Goal: Information Seeking & Learning: Learn about a topic

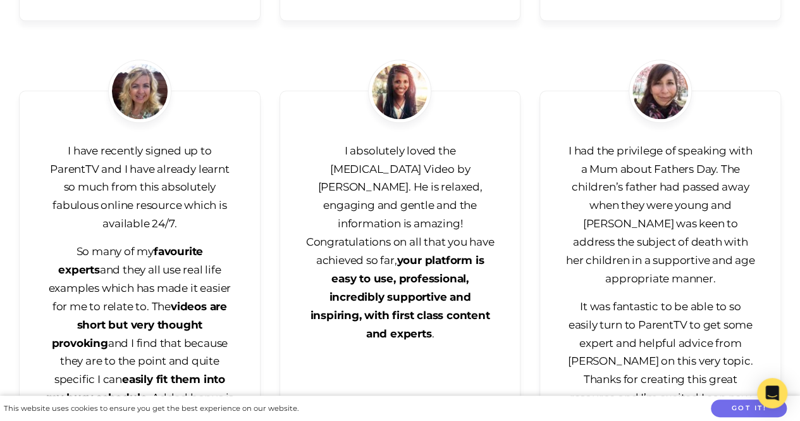
scroll to position [3031, 0]
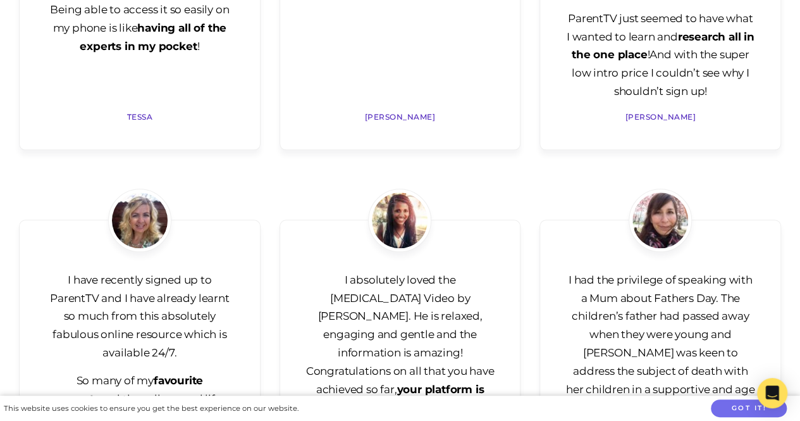
click at [725, 275] on p "I had the privilege of speaking with a Mum about Fathers Day. The children’s fa…" at bounding box center [660, 344] width 190 height 146
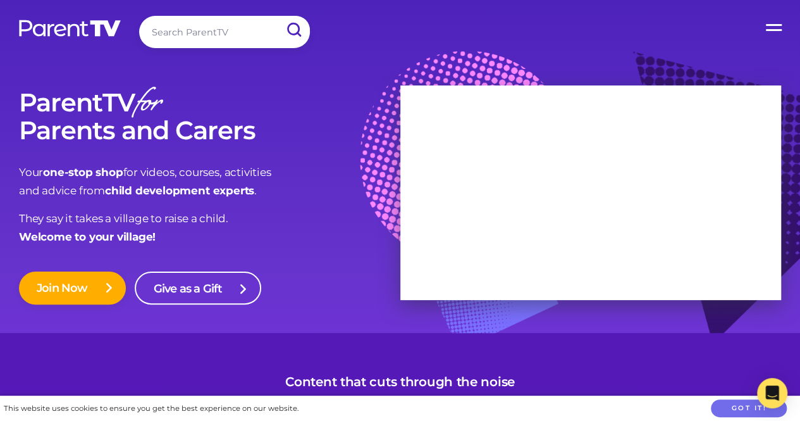
scroll to position [368, 0]
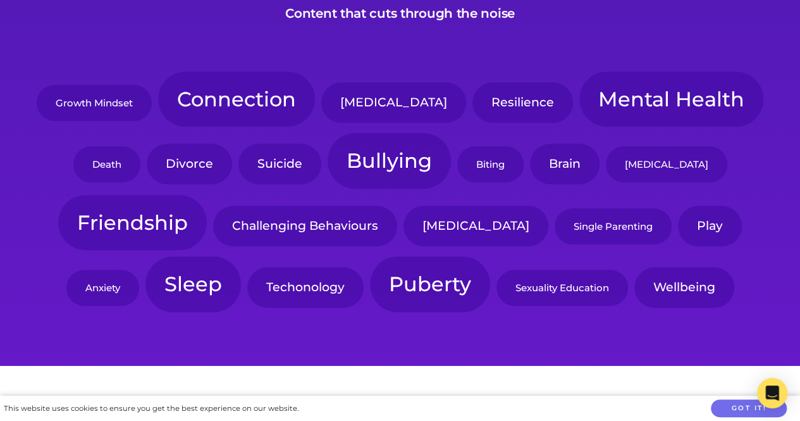
click at [472, 98] on link "Resilience" at bounding box center [522, 102] width 101 height 40
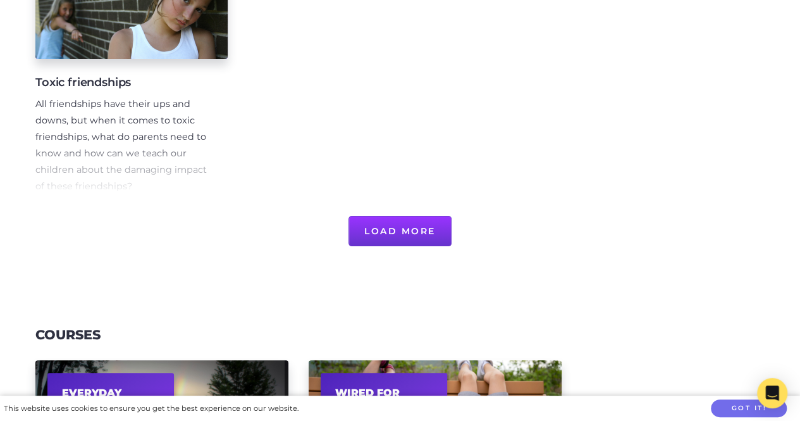
scroll to position [1063, 0]
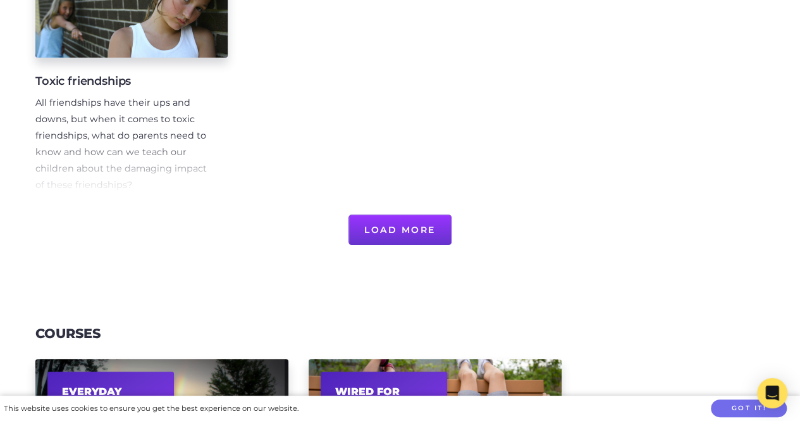
click at [386, 231] on button "Load More" at bounding box center [400, 229] width 103 height 30
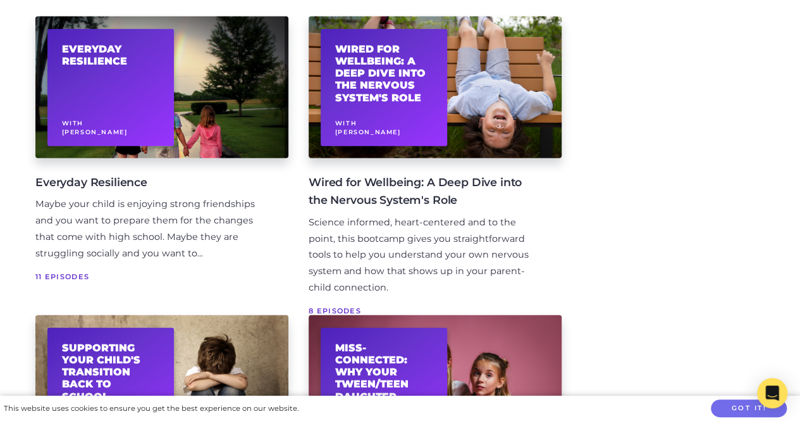
scroll to position [1619, 0]
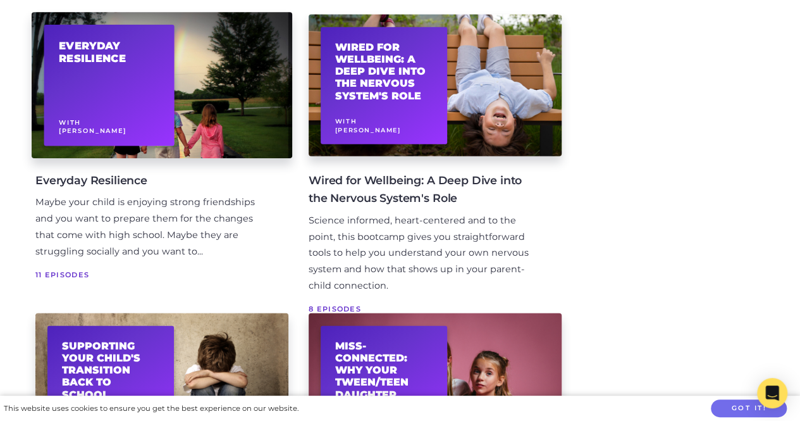
click at [143, 101] on div "Everyday Resilience With Michelle Mitchell" at bounding box center [109, 85] width 130 height 121
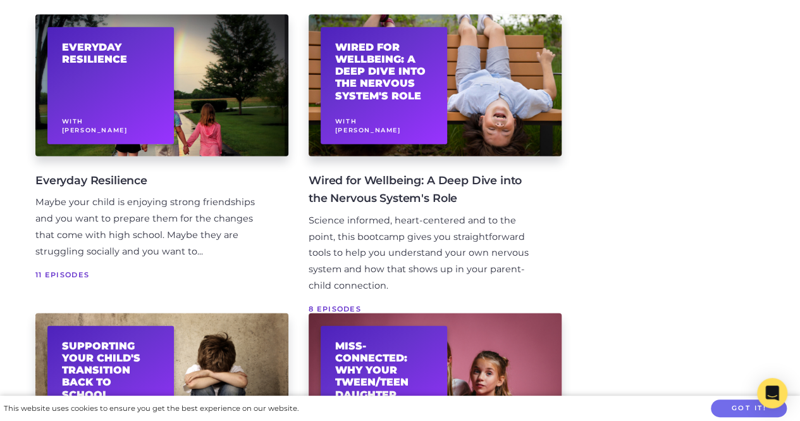
scroll to position [1641, 0]
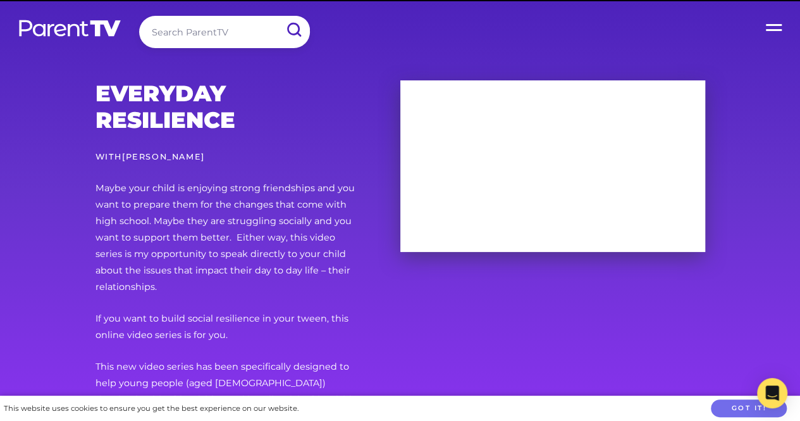
click at [237, 209] on p "Maybe your child is enjoying strong friendships and you want to prepare them fo…" at bounding box center [228, 237] width 264 height 114
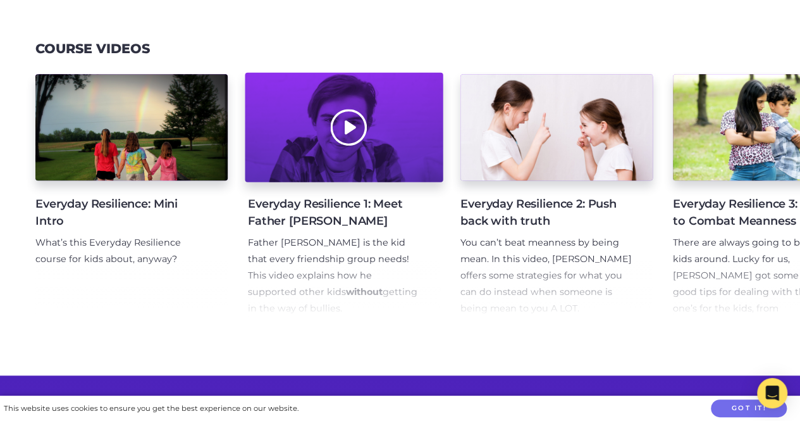
click at [348, 131] on div at bounding box center [344, 126] width 198 height 109
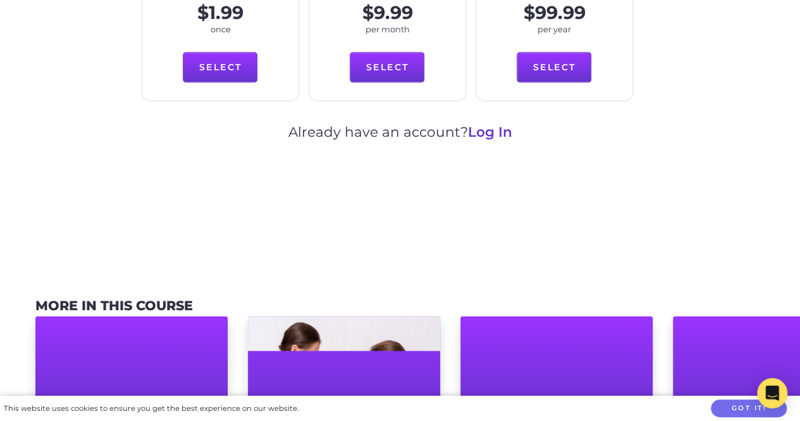
scroll to position [835, 0]
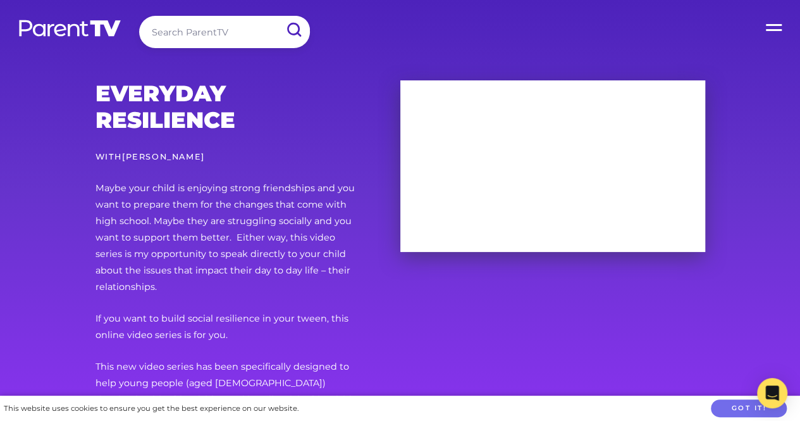
click at [199, 157] on link "[PERSON_NAME]" at bounding box center [163, 156] width 83 height 9
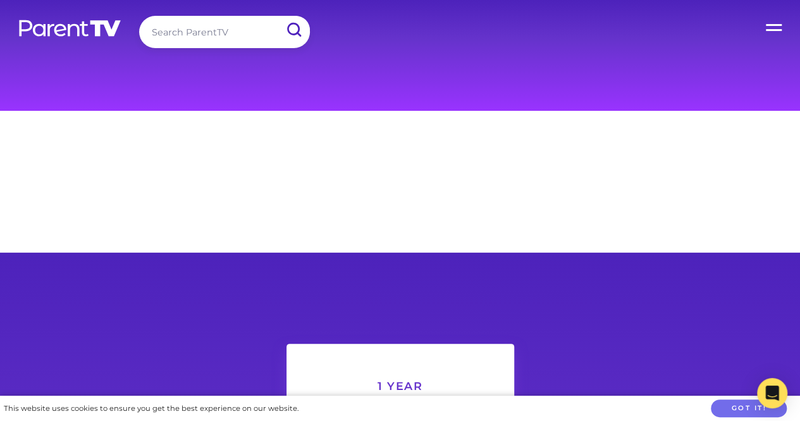
click at [247, 23] on input "search" at bounding box center [224, 32] width 171 height 32
click at [277, 16] on input "submit" at bounding box center [293, 30] width 33 height 28
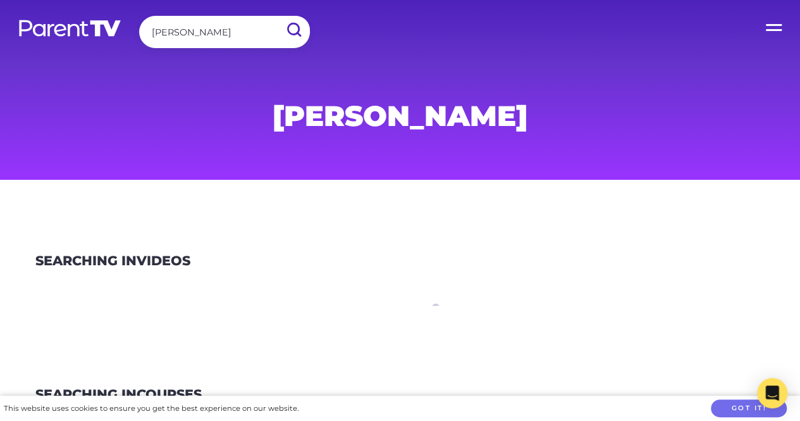
click at [232, 32] on input "[PERSON_NAME]" at bounding box center [224, 32] width 171 height 32
type input "[PERSON_NAME]"
click at [277, 16] on input "submit" at bounding box center [293, 30] width 33 height 28
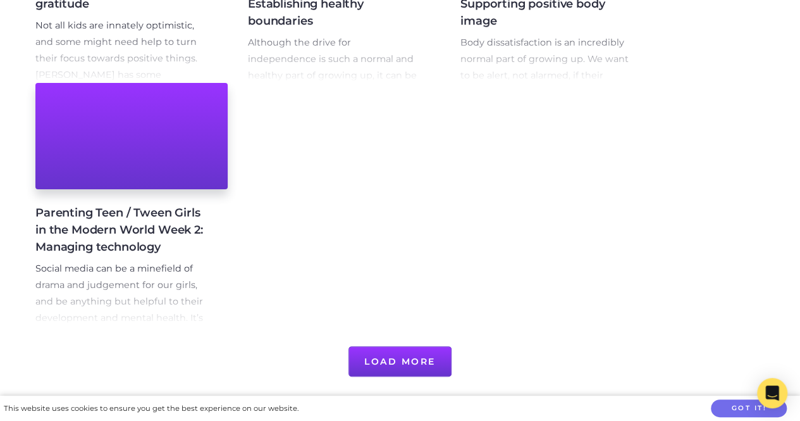
scroll to position [936, 0]
